Goal: Find specific page/section: Find specific page/section

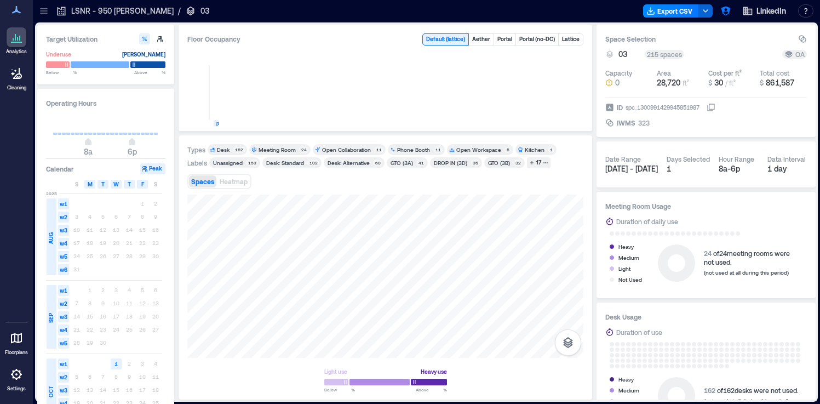
scroll to position [629, 0]
click at [42, 10] on icon at bounding box center [43, 10] width 7 height 1
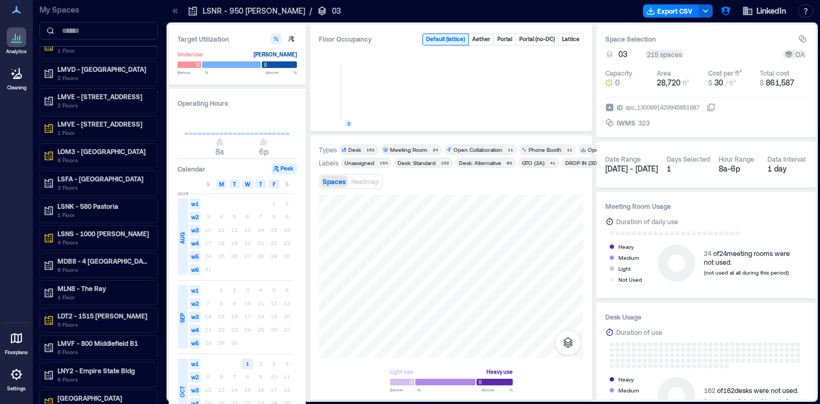
scroll to position [339, 0]
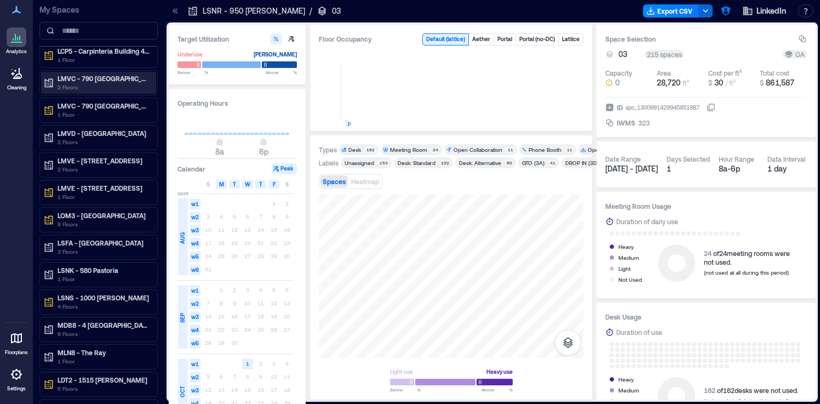
click at [121, 84] on p "2 Floors" at bounding box center [104, 87] width 92 height 9
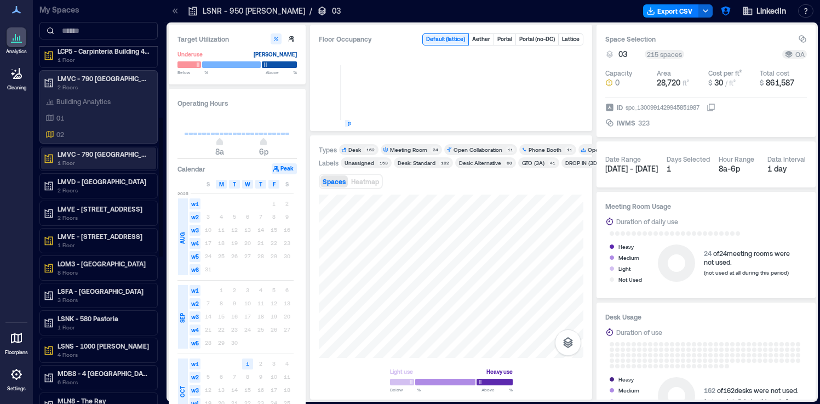
click at [96, 155] on p "LMVC - 790 [GEOGRAPHIC_DATA] B2" at bounding box center [104, 154] width 92 height 9
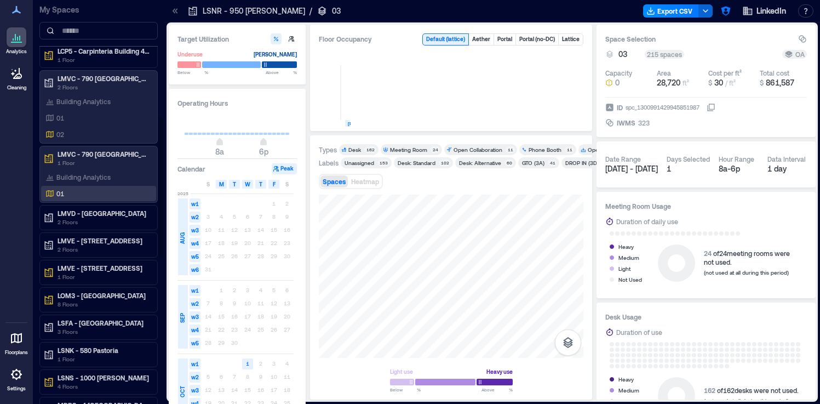
click at [85, 192] on div "01" at bounding box center [96, 193] width 106 height 11
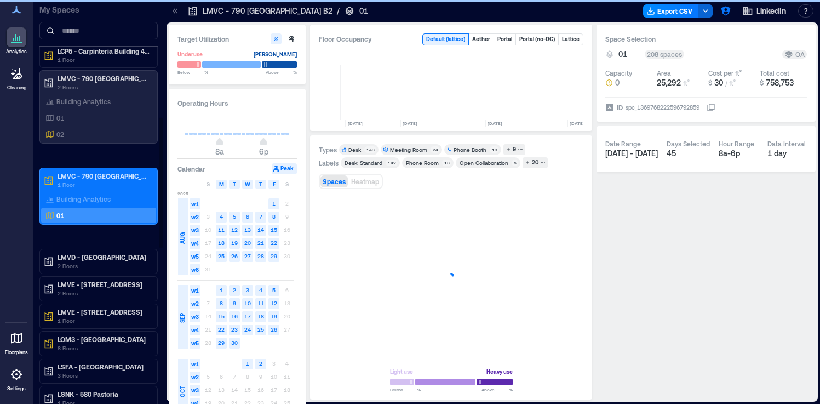
scroll to position [0, 824]
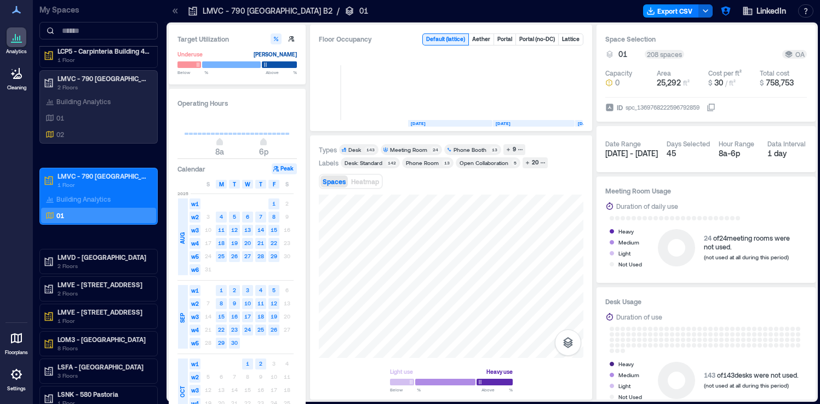
click at [16, 343] on icon at bounding box center [16, 337] width 13 height 13
